Goal: Information Seeking & Learning: Learn about a topic

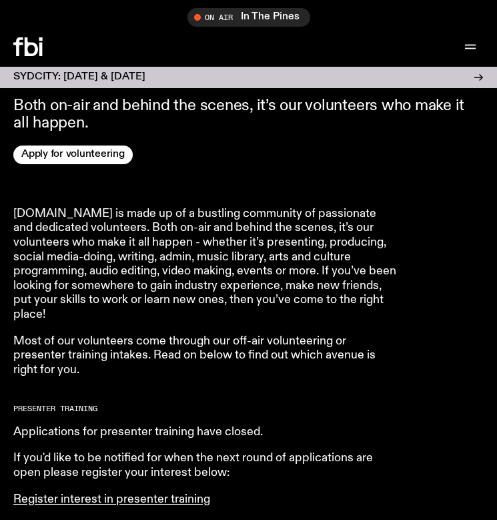
scroll to position [406, 0]
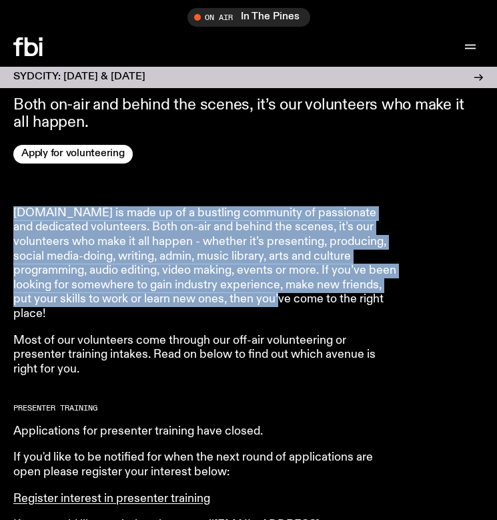
drag, startPoint x: 216, startPoint y: 174, endPoint x: 298, endPoint y: 298, distance: 148.8
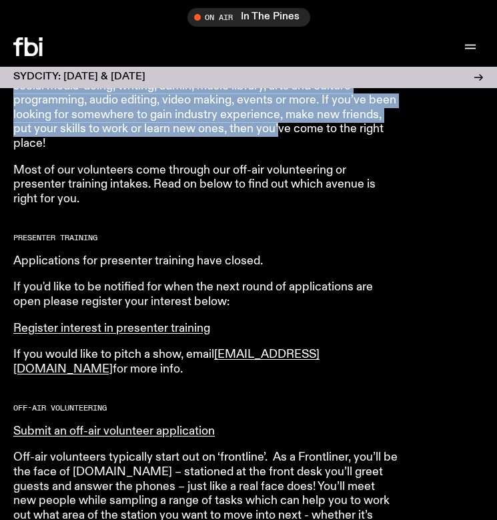
scroll to position [585, 0]
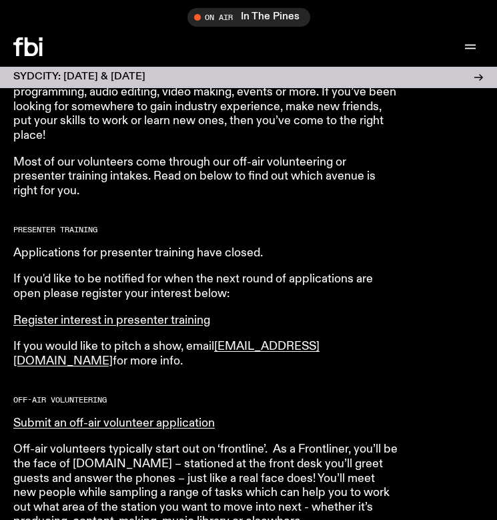
click at [267, 238] on article "fbi.radio is made up of a bustling community of passionate and dedicated volunt…" at bounding box center [205, 456] width 384 height 856
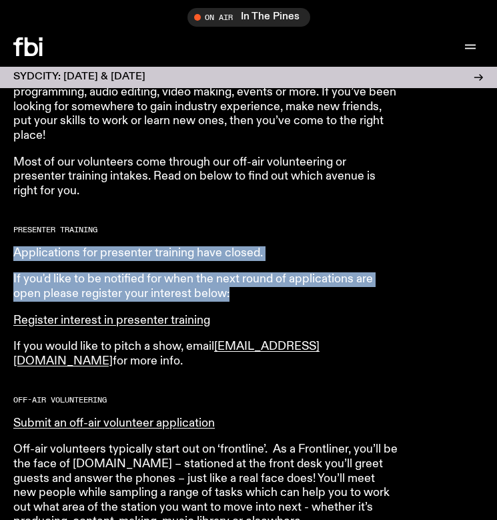
drag, startPoint x: 238, startPoint y: 232, endPoint x: 257, endPoint y: 294, distance: 65.0
click at [257, 294] on article "fbi.radio is made up of a bustling community of passionate and dedicated volunt…" at bounding box center [205, 456] width 384 height 856
click at [256, 294] on p "If you'd like to be notified for when the next round of applications are open p…" at bounding box center [205, 286] width 384 height 29
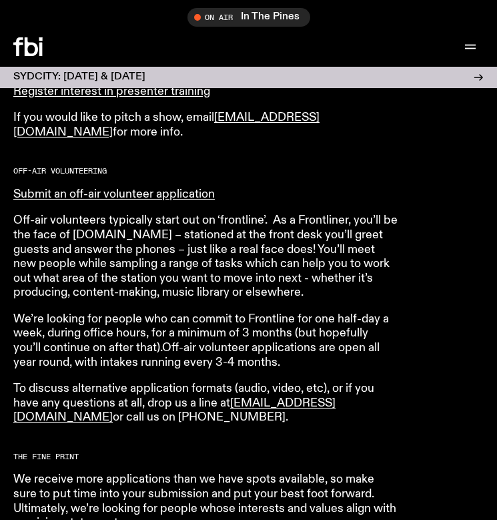
scroll to position [819, 0]
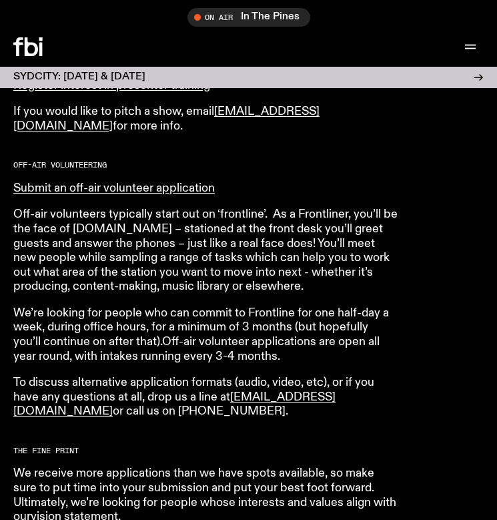
click at [192, 247] on p "Off-air volunteers typically start out on ‘frontline’. As a Frontliner, you’ll …" at bounding box center [205, 251] width 384 height 87
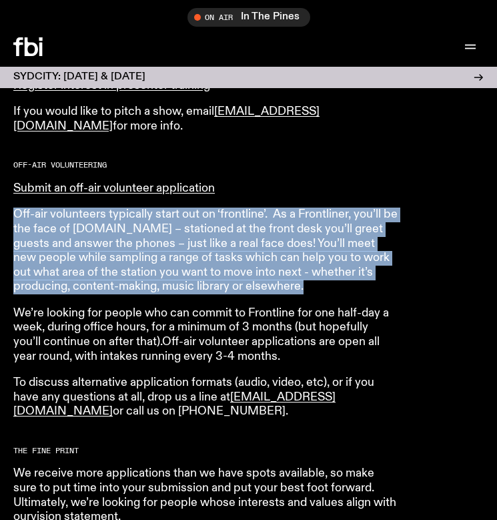
click at [193, 266] on p "Off-air volunteers typically start out on ‘frontline’. As a Frontliner, you’ll …" at bounding box center [205, 251] width 384 height 87
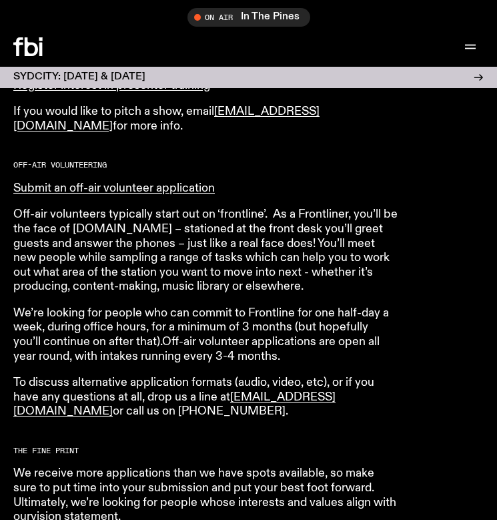
click at [197, 313] on p "We’re looking for people who can commit to Frontline for one half-day a week, d…" at bounding box center [205, 334] width 384 height 57
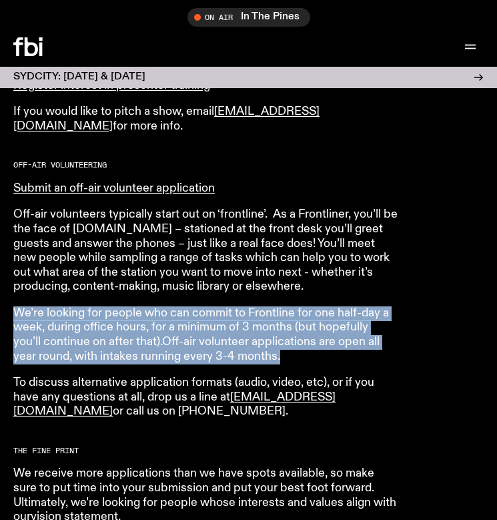
click at [197, 268] on p "Off-air volunteers typically start out on ‘frontline’. As a Frontliner, you’ll …" at bounding box center [205, 251] width 384 height 87
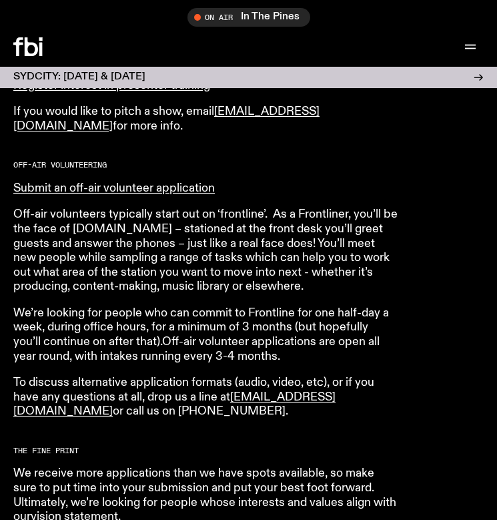
click at [197, 268] on p "Off-air volunteers typically start out on ‘frontline’. As a Frontliner, you’ll …" at bounding box center [205, 251] width 384 height 87
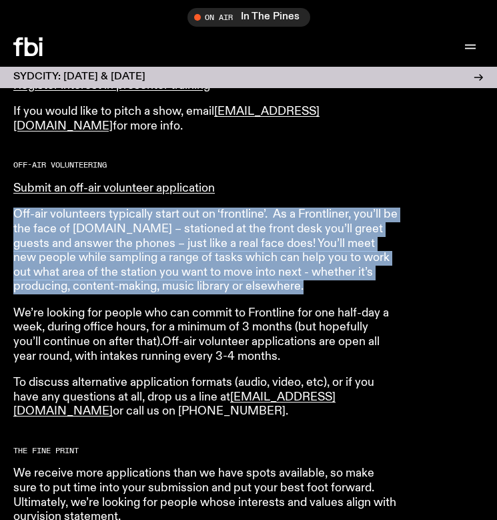
click at [201, 328] on p "We’re looking for people who can commit to Frontline for one half-day a week, d…" at bounding box center [205, 334] width 384 height 57
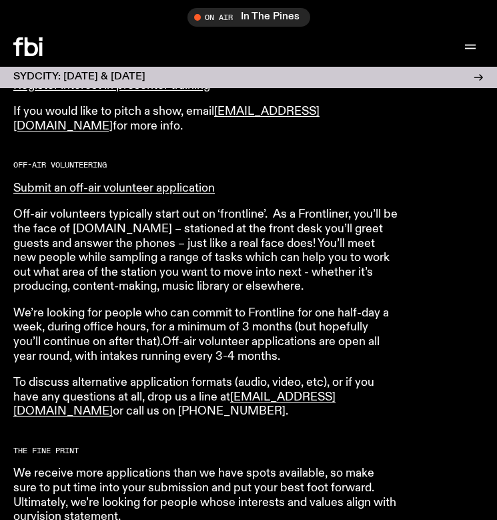
click at [201, 328] on p "We’re looking for people who can commit to Frontline for one half-day a week, d…" at bounding box center [205, 334] width 384 height 57
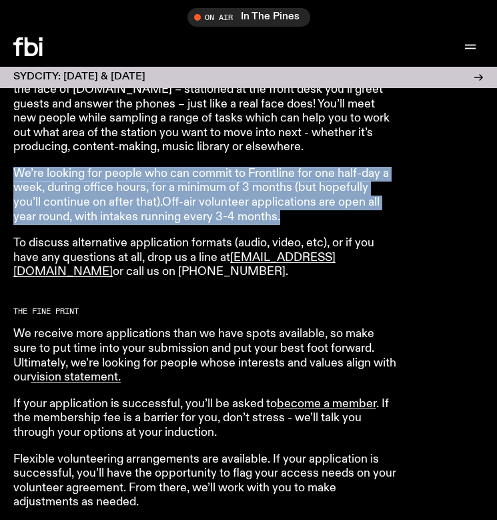
scroll to position [964, 0]
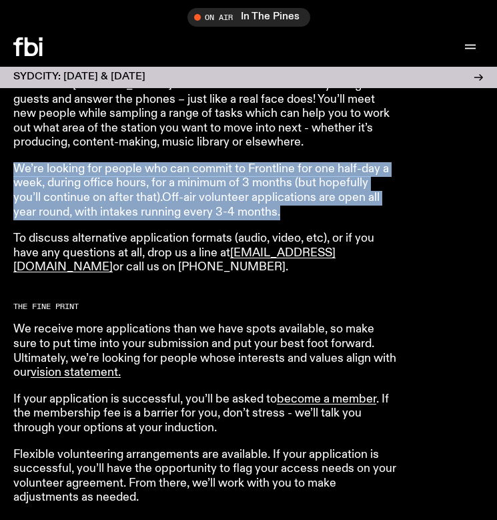
click at [201, 328] on p "We receive more applications than we have spots available, so make sure to put …" at bounding box center [205, 350] width 384 height 57
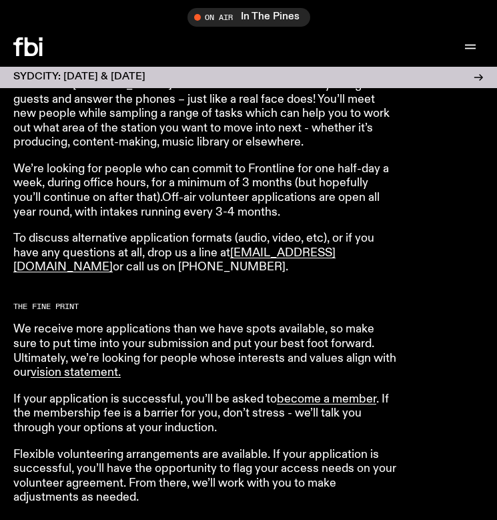
click at [201, 328] on p "We receive more applications than we have spots available, so make sure to put …" at bounding box center [205, 350] width 384 height 57
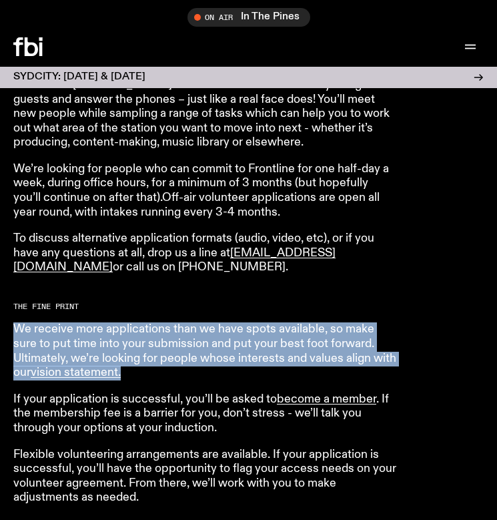
click at [208, 272] on p "To discuss alternative application formats (audio, video, etc), or if you have …" at bounding box center [205, 253] width 384 height 43
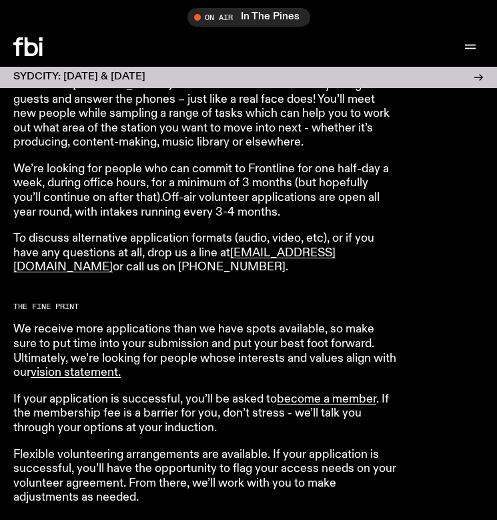
click at [202, 308] on h2 "The Fine Print" at bounding box center [205, 306] width 384 height 7
click at [206, 374] on p "We receive more applications than we have spots available, so make sure to put …" at bounding box center [205, 350] width 384 height 57
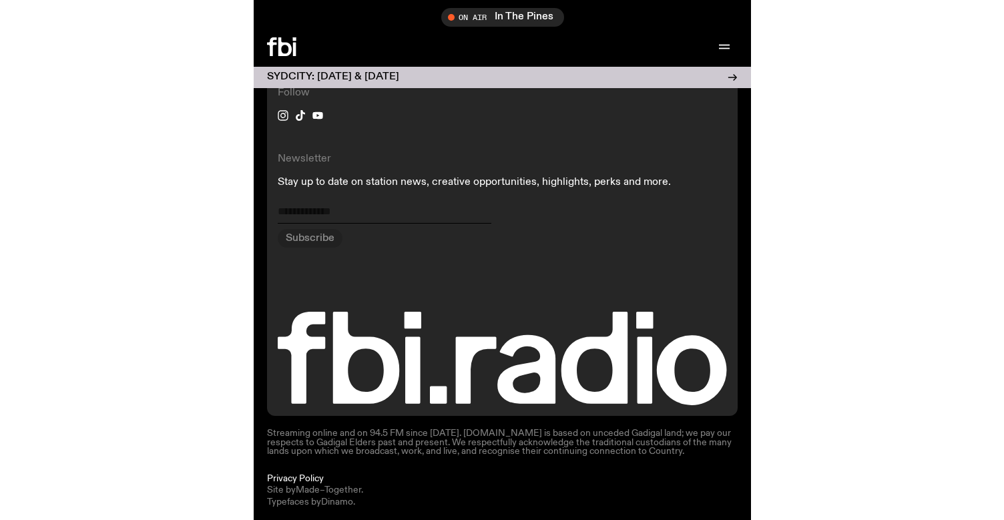
scroll to position [1433, 0]
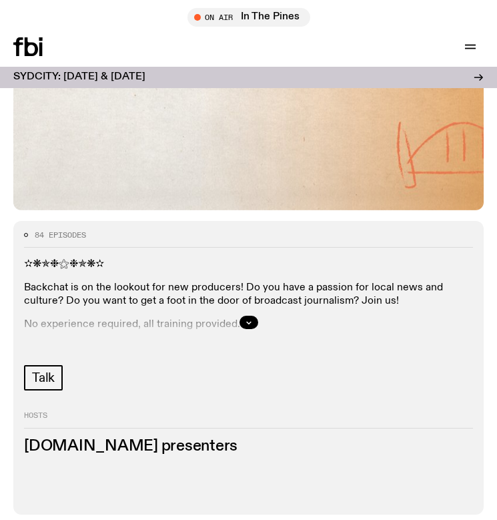
scroll to position [294, 0]
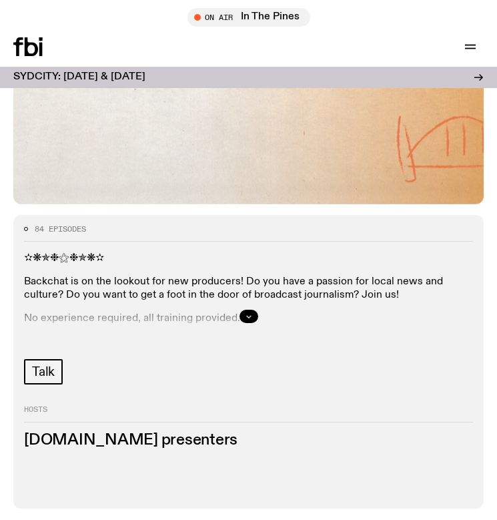
click at [253, 321] on button "button" at bounding box center [249, 316] width 19 height 13
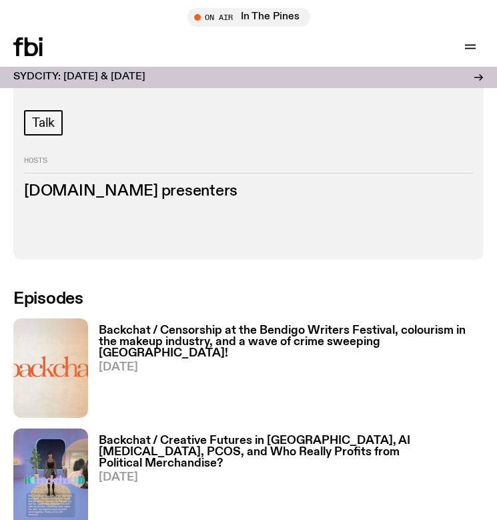
scroll to position [759, 0]
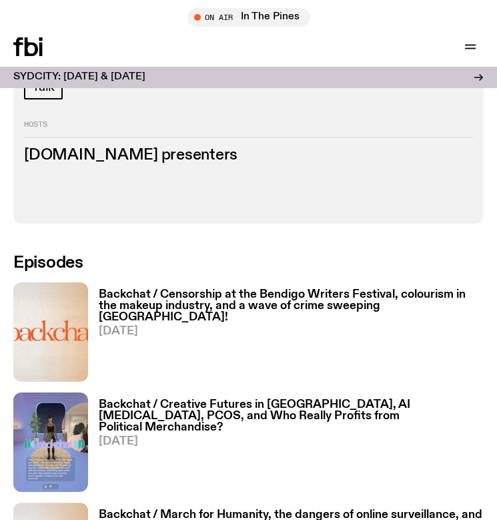
click at [25, 44] on icon at bounding box center [31, 46] width 13 height 19
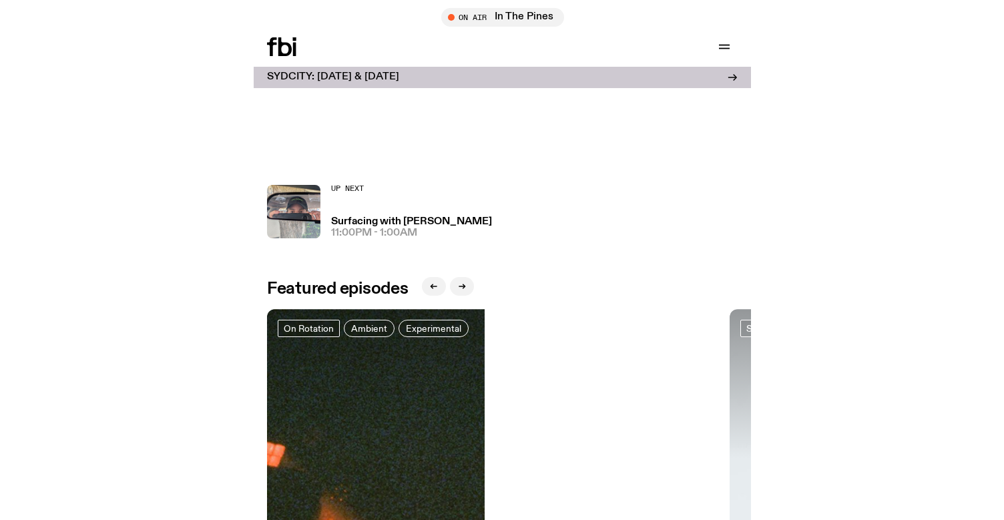
scroll to position [544, 0]
